Goal: Task Accomplishment & Management: Complete application form

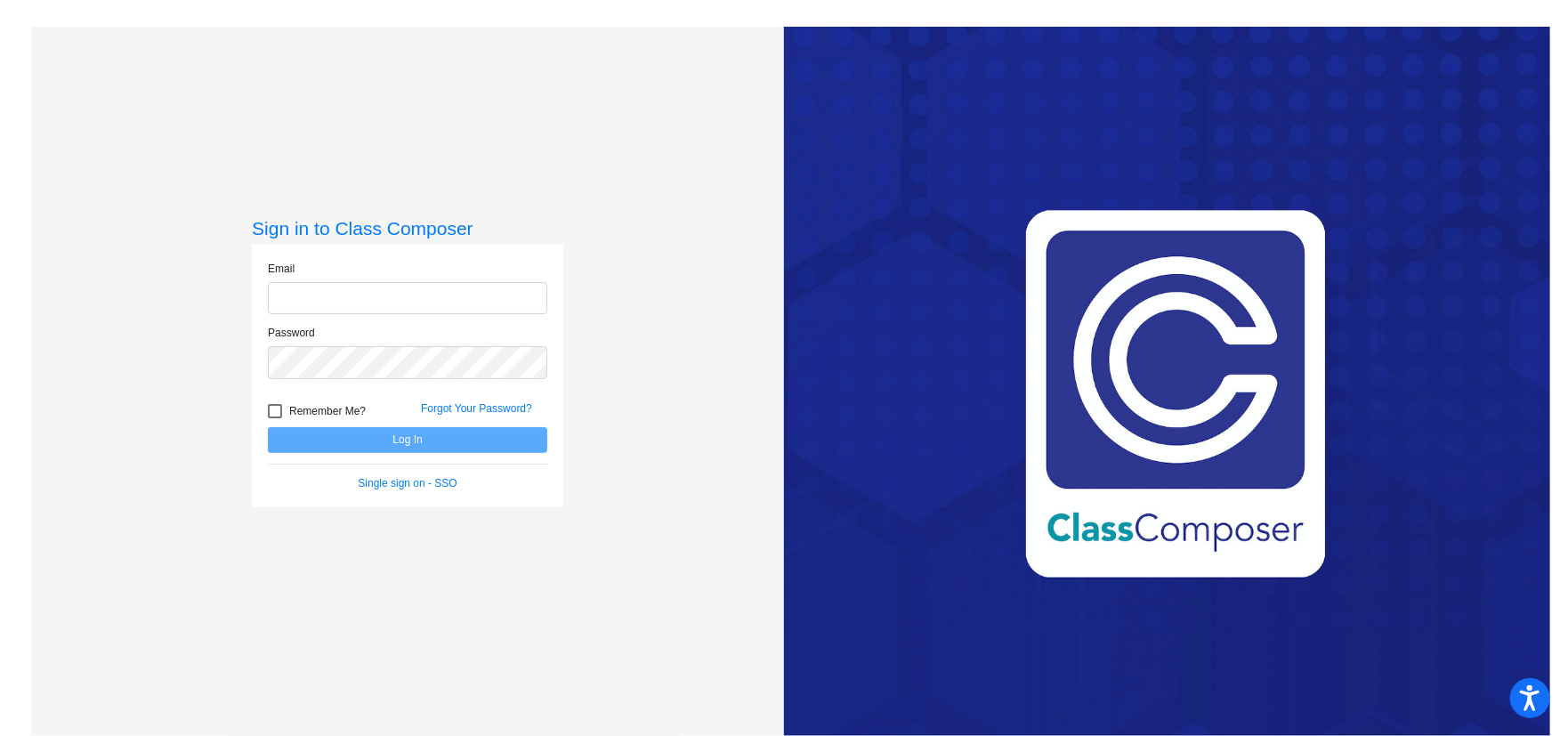
click at [431, 304] on input "email" at bounding box center [407, 298] width 279 height 32
type input "[EMAIL_ADDRESS][DOMAIN_NAME]"
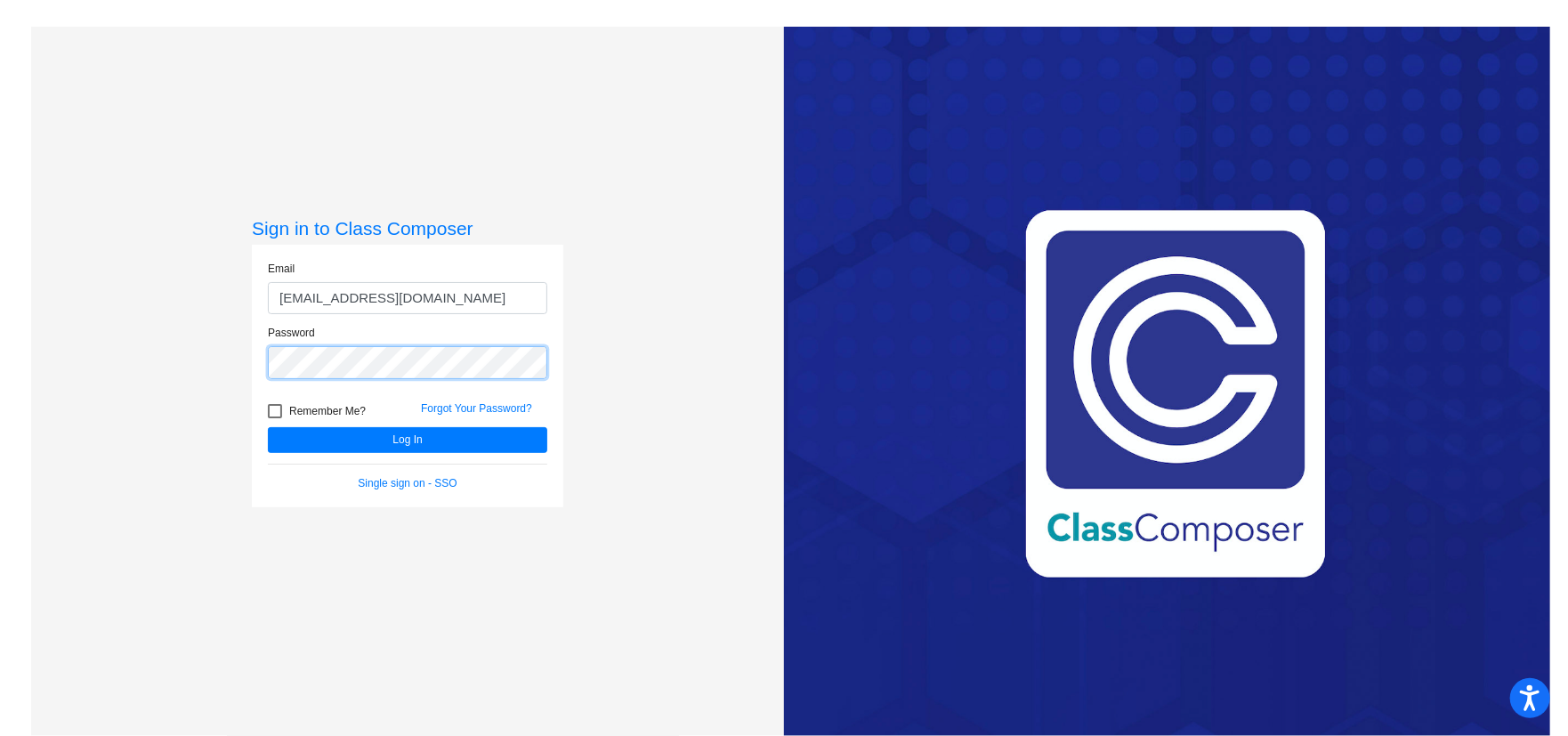
click at [268, 427] on button "Log In" at bounding box center [407, 440] width 279 height 26
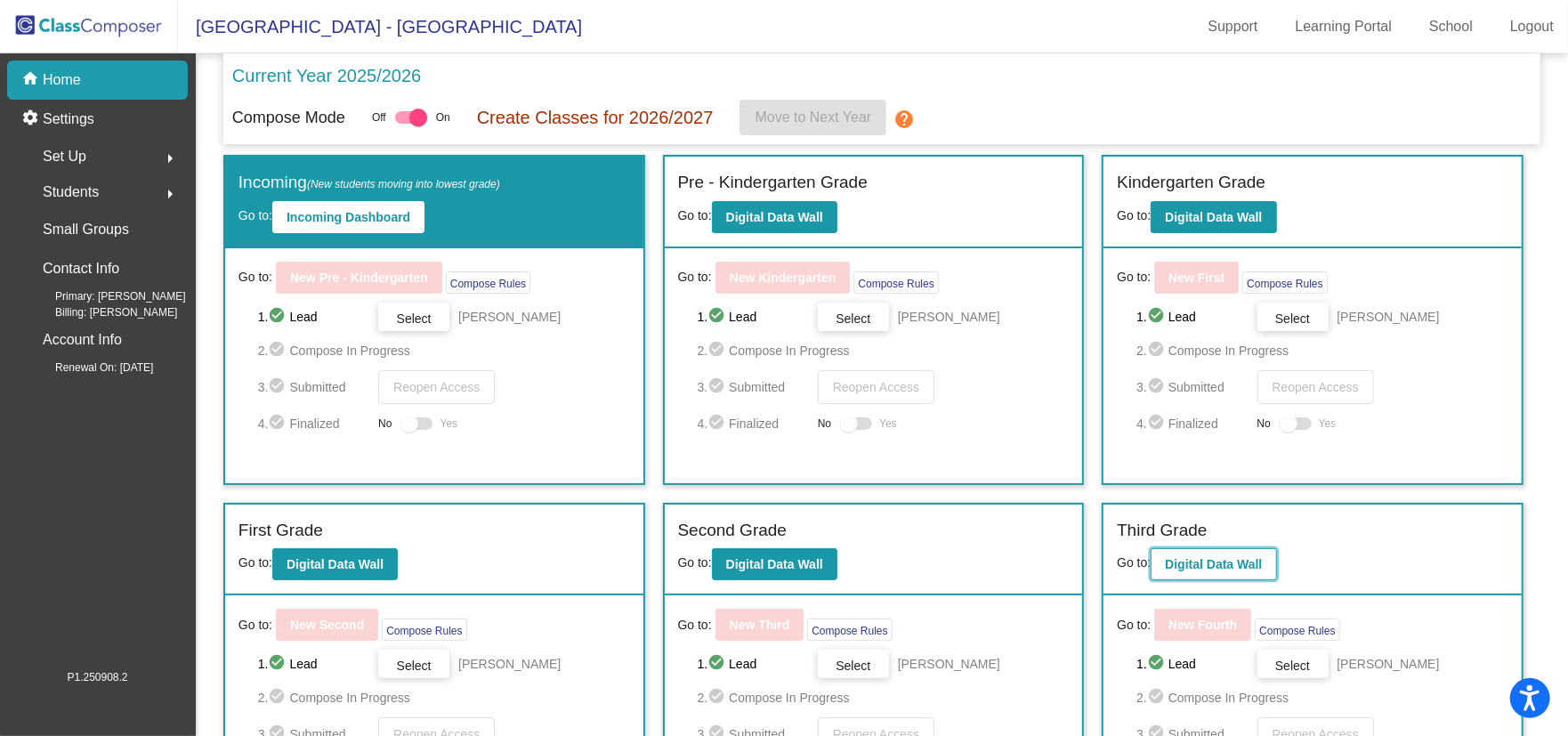
click at [1248, 563] on b "Digital Data Wall" at bounding box center [1214, 564] width 97 height 14
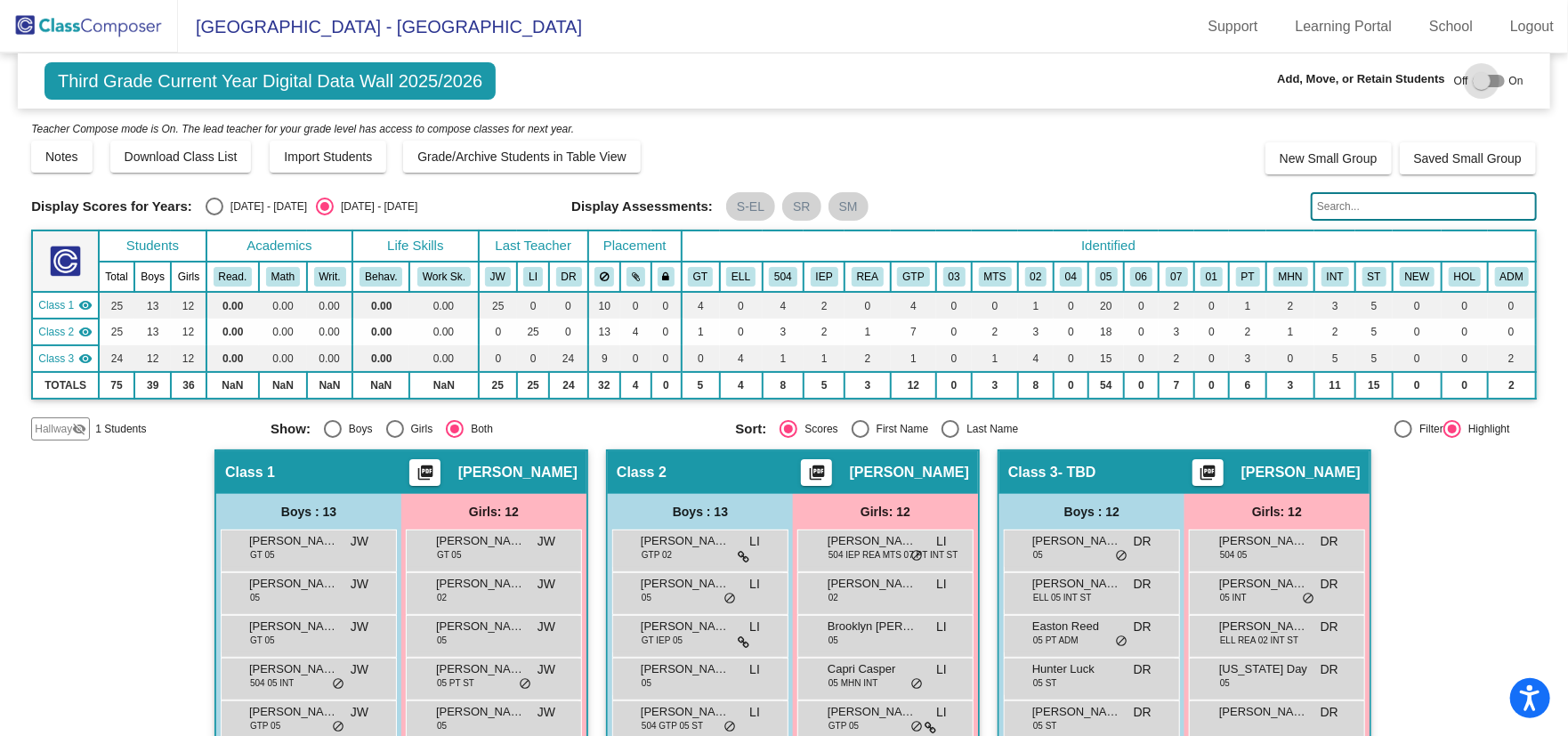
click at [1473, 84] on div at bounding box center [1481, 80] width 18 height 18
checkbox input "true"
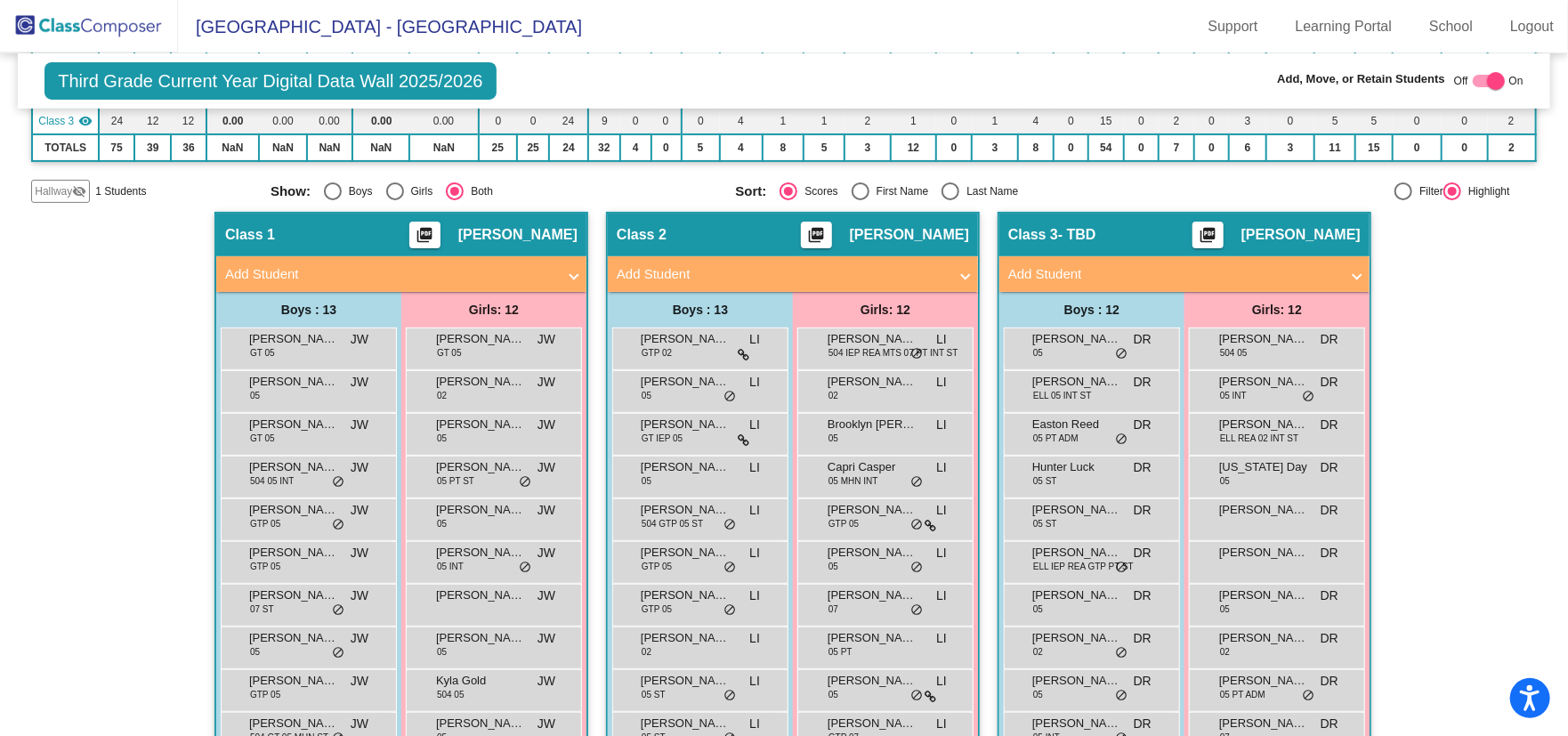
scroll to position [267, 0]
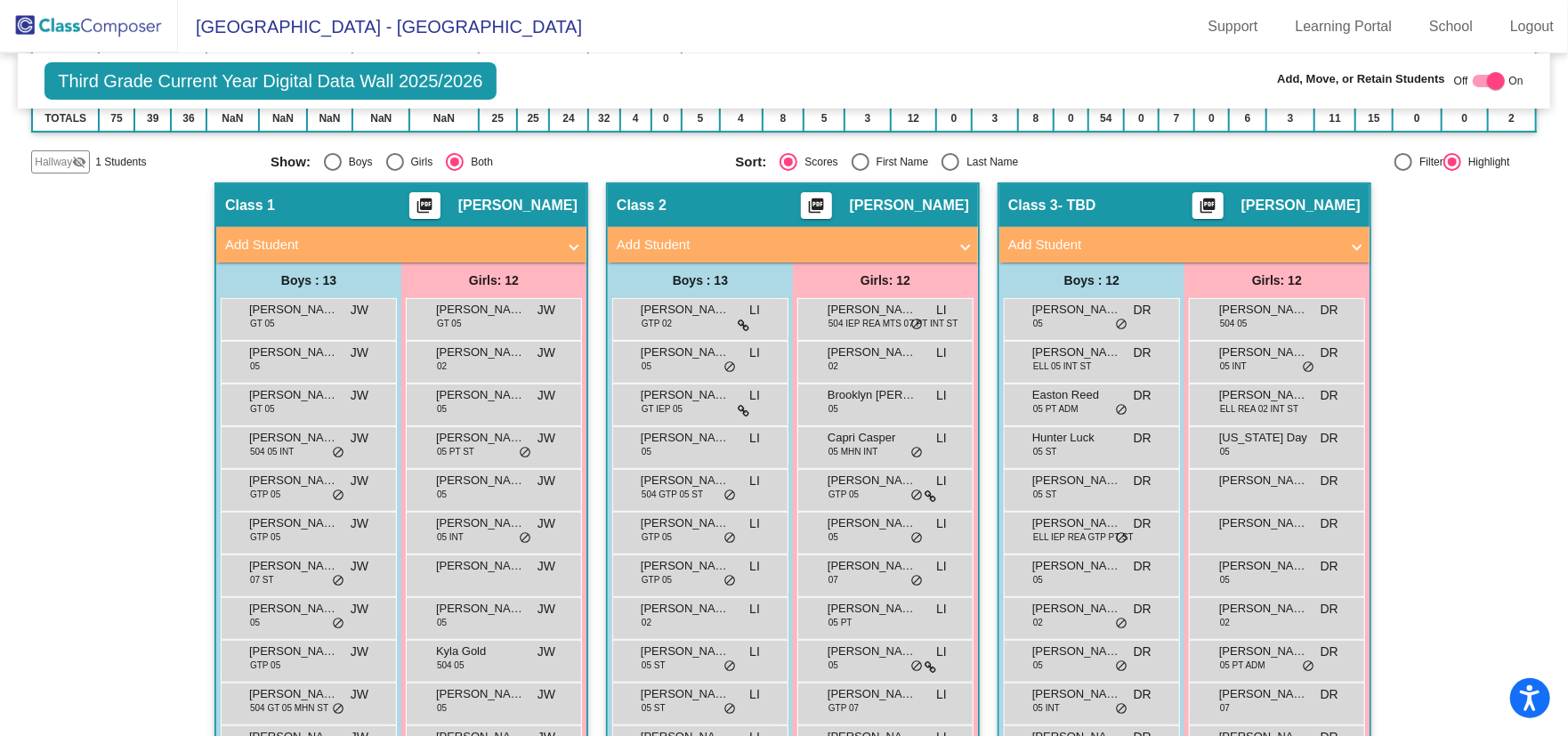
click at [1153, 239] on mat-panel-title "Add Student" at bounding box center [1173, 245] width 331 height 20
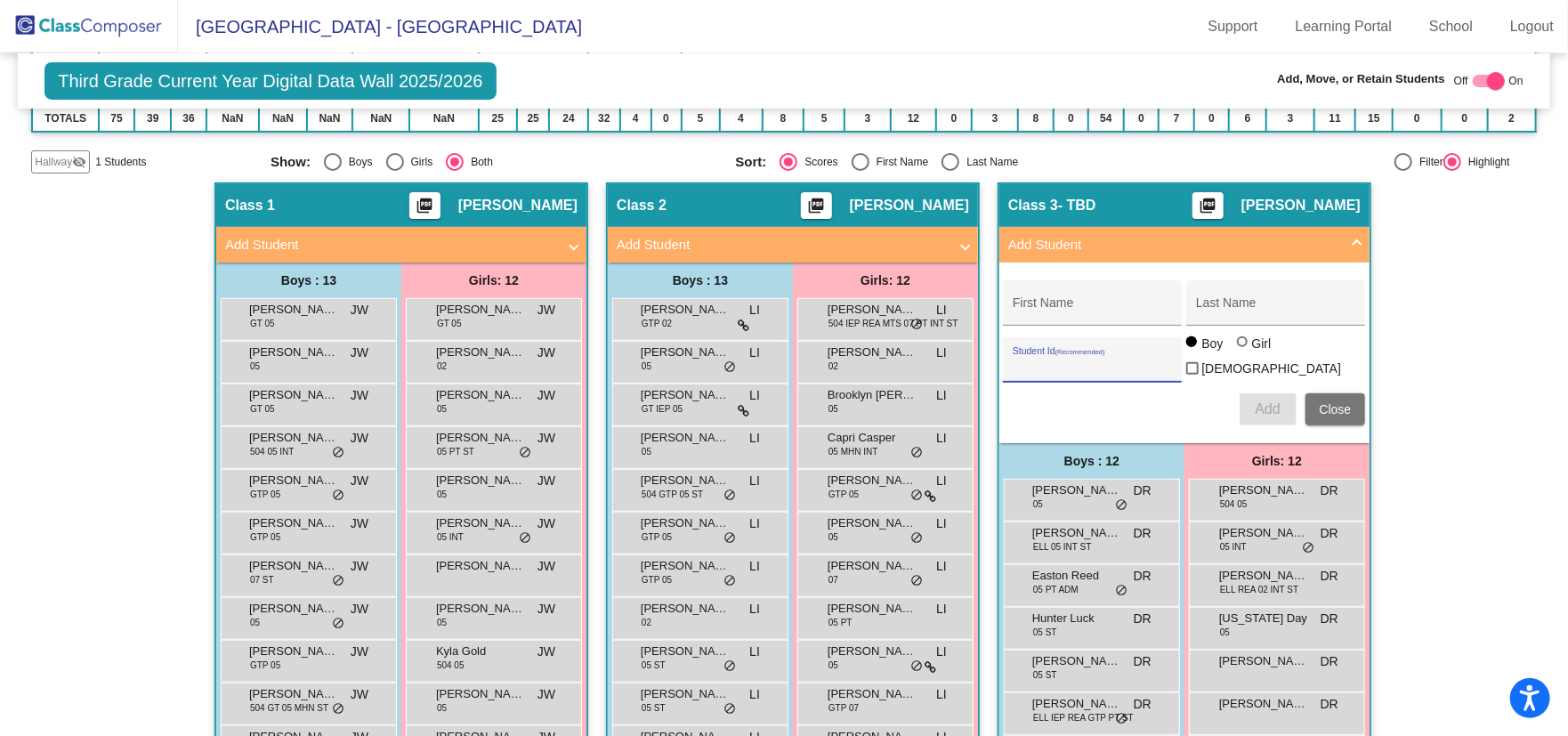
click at [1084, 359] on input "Student Id (Recommended)" at bounding box center [1093, 366] width 161 height 14
type input "30038722"
click at [1082, 300] on div "First Name" at bounding box center [1093, 309] width 161 height 36
drag, startPoint x: 1082, startPoint y: 300, endPoint x: 1080, endPoint y: 312, distance: 12.2
click at [1083, 312] on div "[PERSON_NAME] First Name" at bounding box center [1093, 309] width 161 height 36
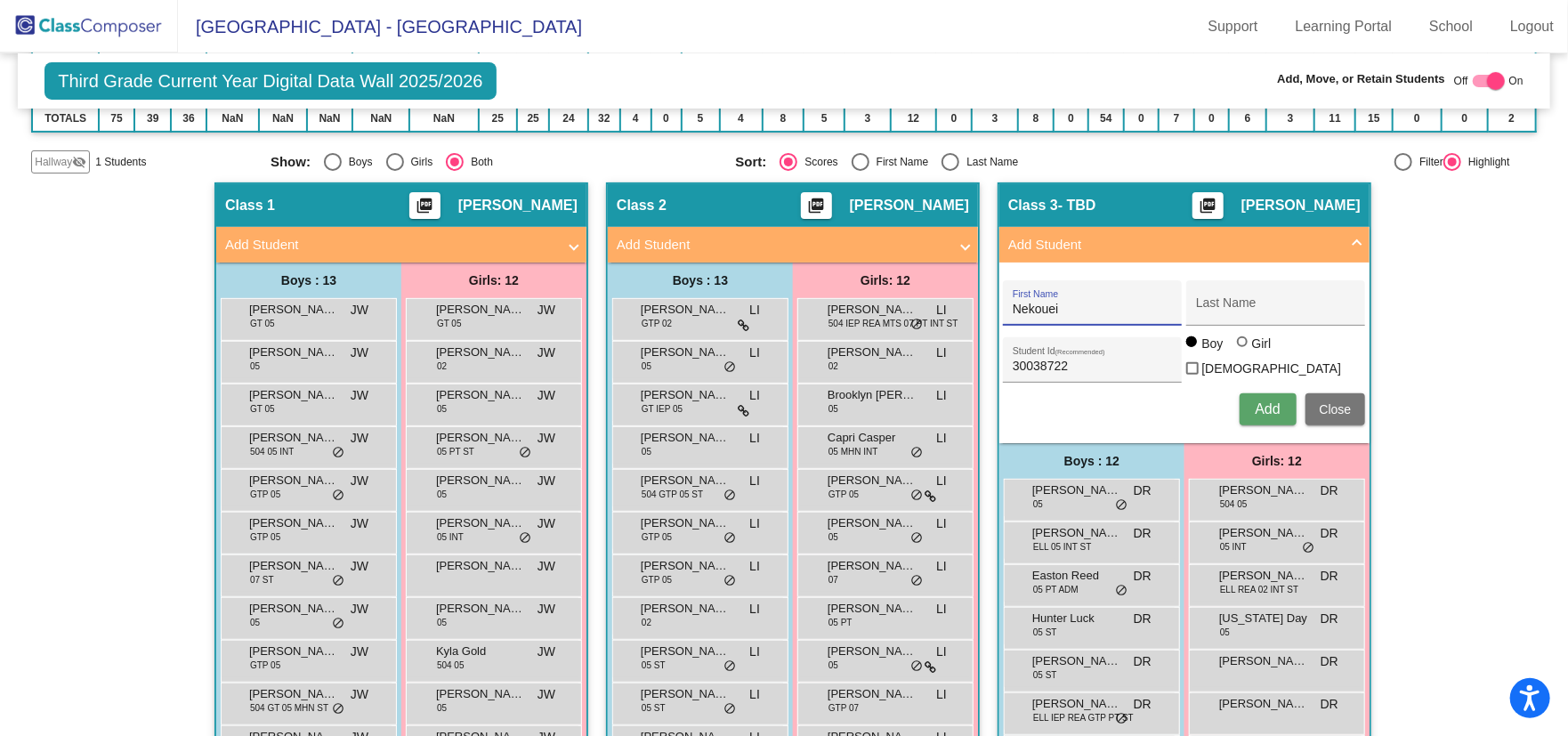
click at [1078, 312] on input "Nekouei" at bounding box center [1093, 310] width 161 height 14
type input "N"
type input "Milad"
type input "Nekouei"
click at [1120, 405] on div "Add Close" at bounding box center [1184, 410] width 362 height 32
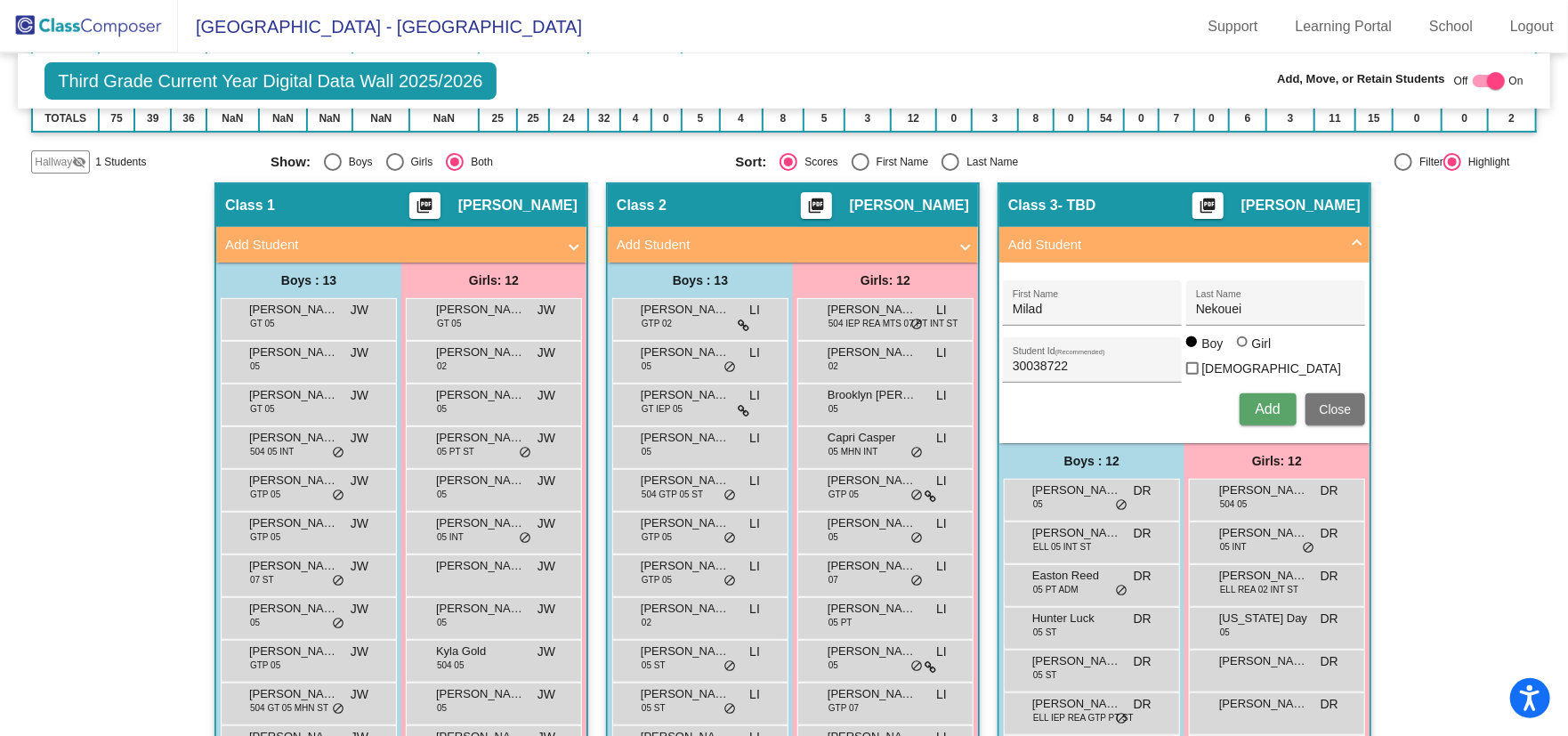
click at [1257, 401] on span "Add" at bounding box center [1267, 409] width 25 height 15
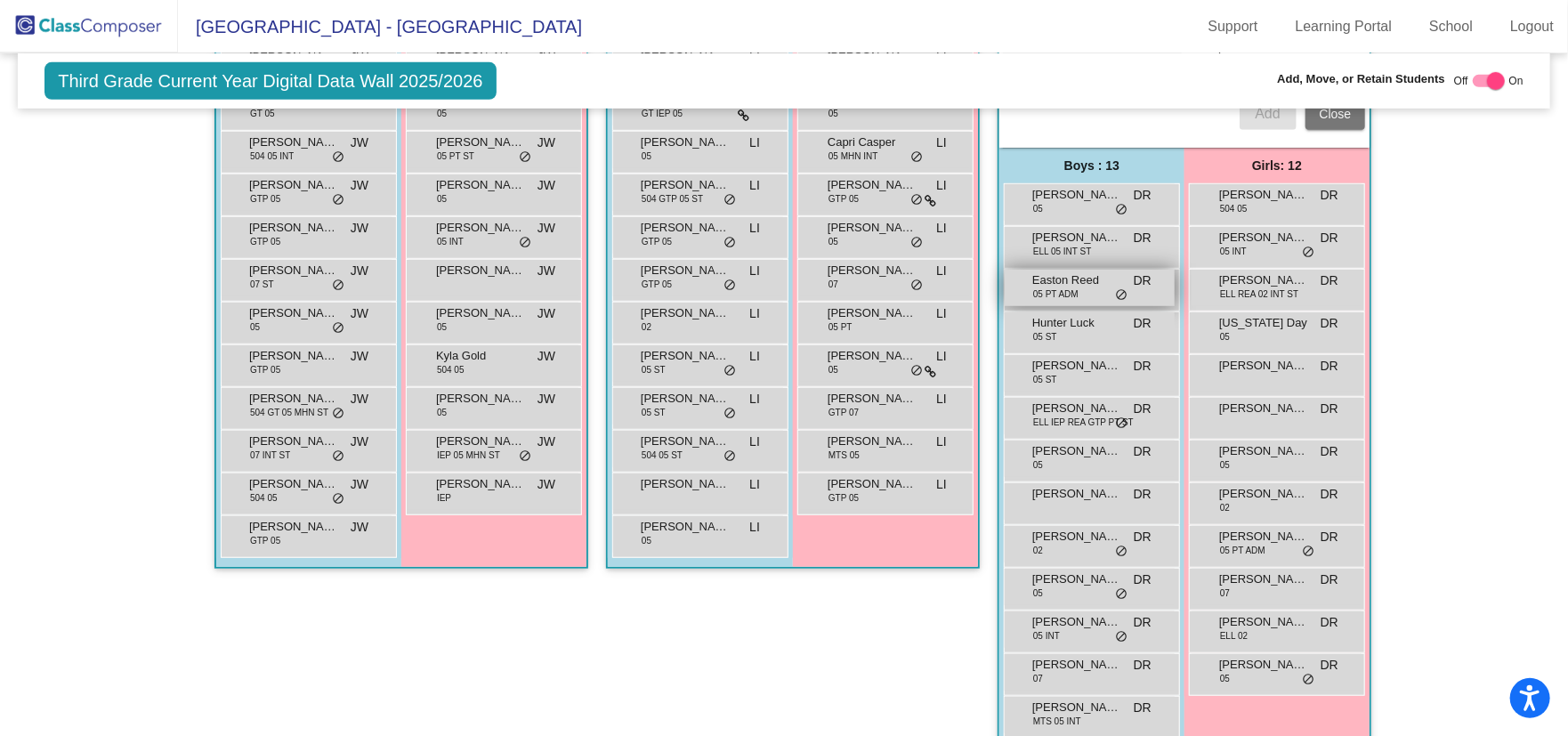
scroll to position [588, 0]
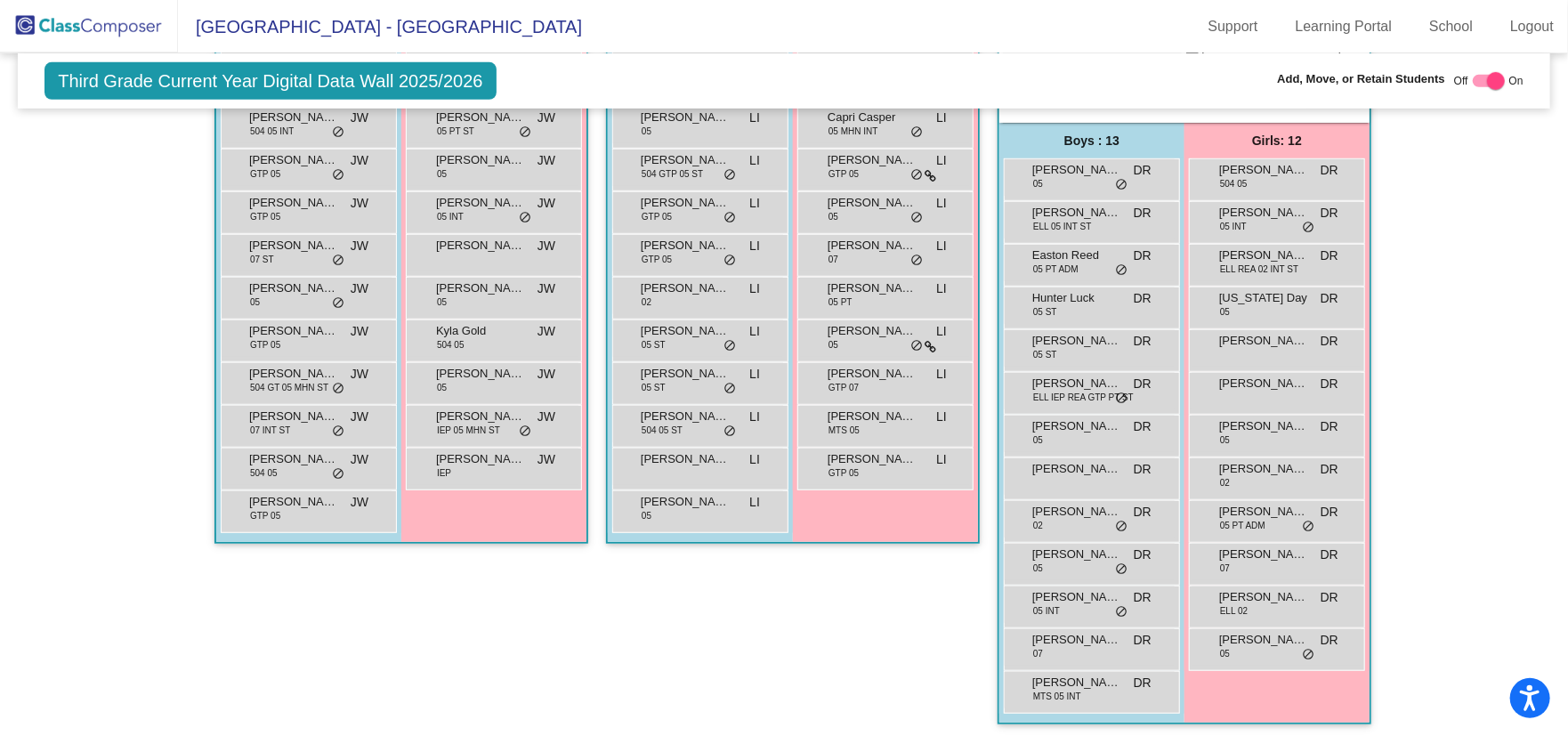
click at [271, 636] on div "Class 1 picture_as_pdf [PERSON_NAME] Add Student First Name Last Name Student I…" at bounding box center [400, 302] width 374 height 880
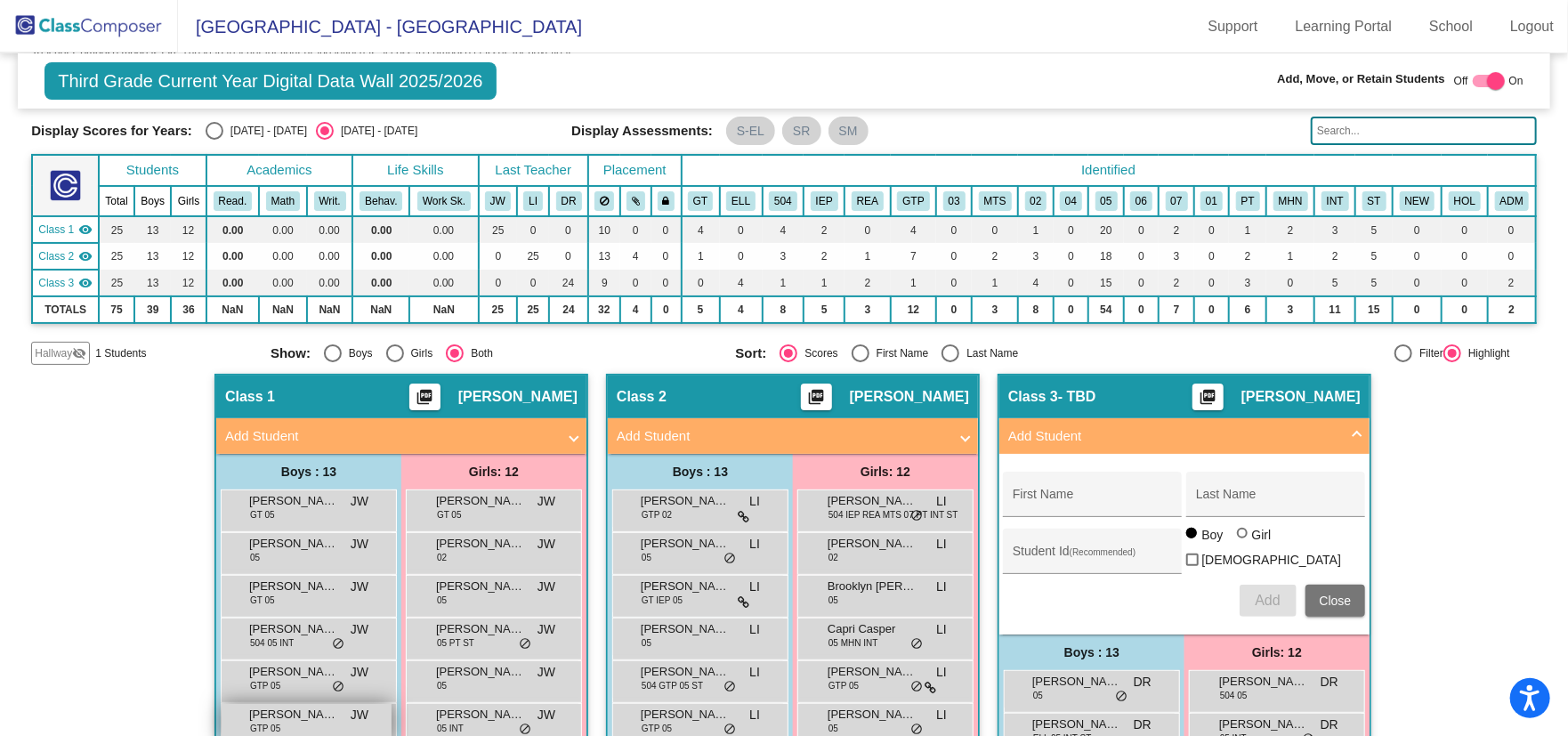
scroll to position [0, 0]
